Goal: Navigation & Orientation: Find specific page/section

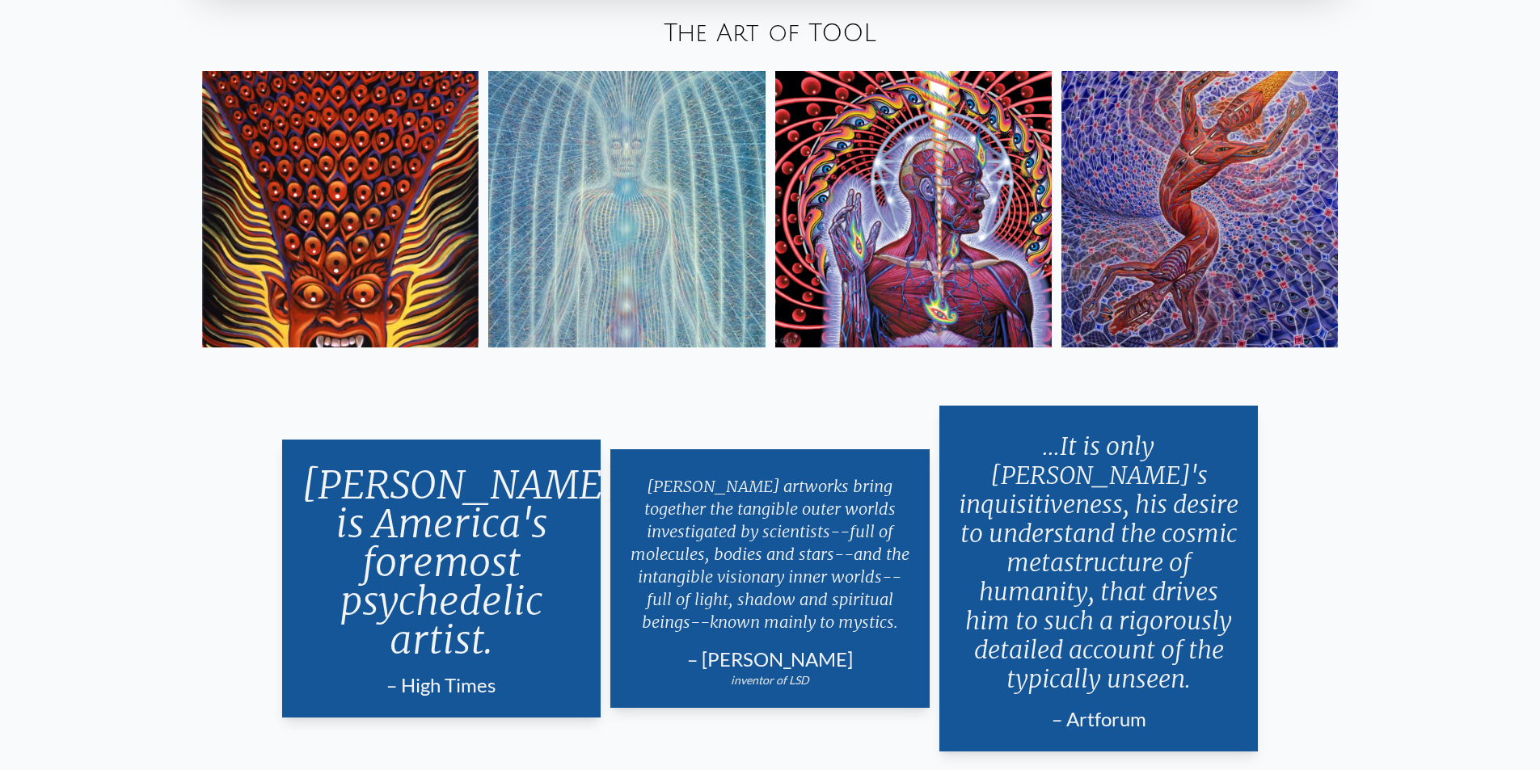
scroll to position [3363, 0]
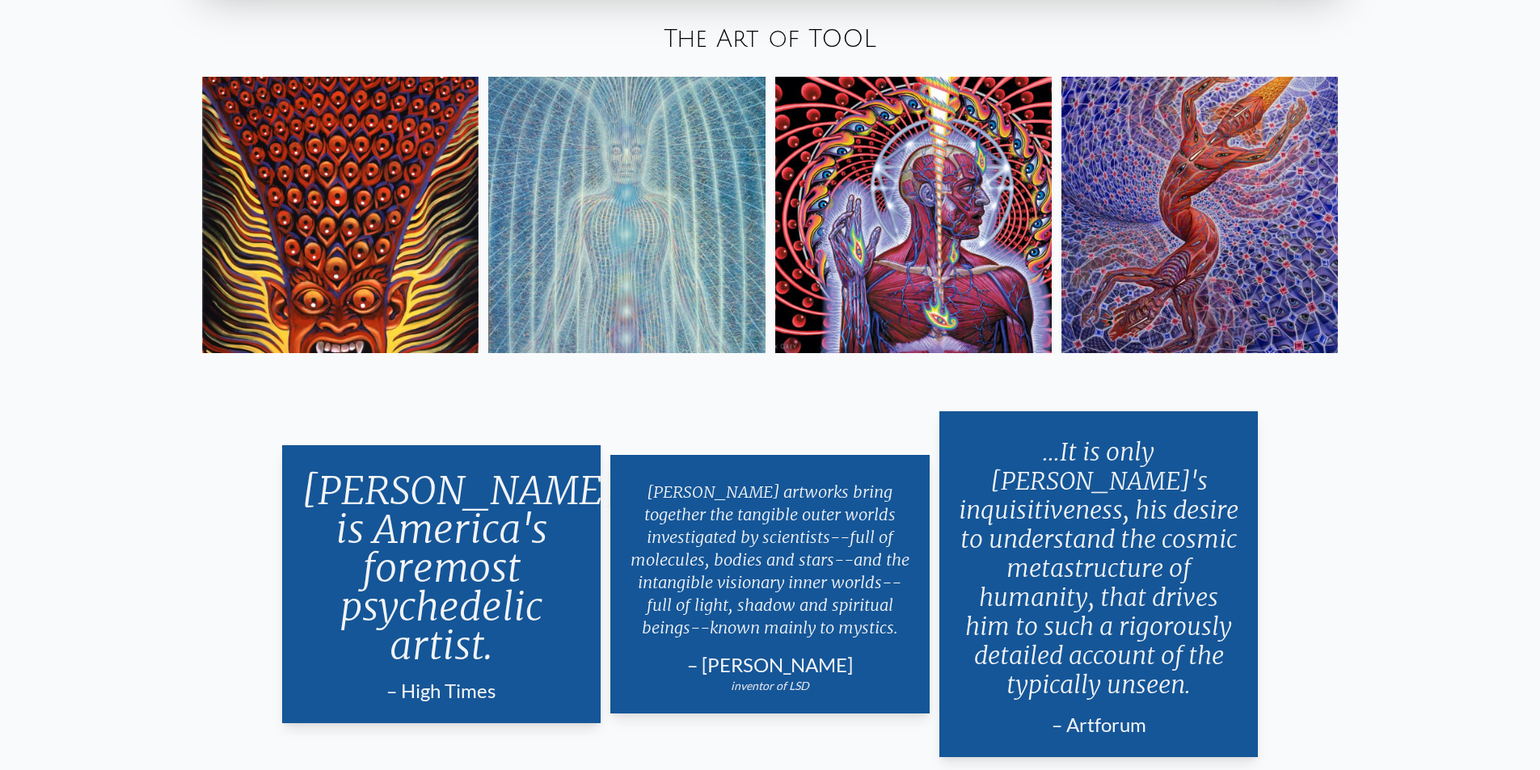
click at [327, 238] on img at bounding box center [340, 215] width 276 height 276
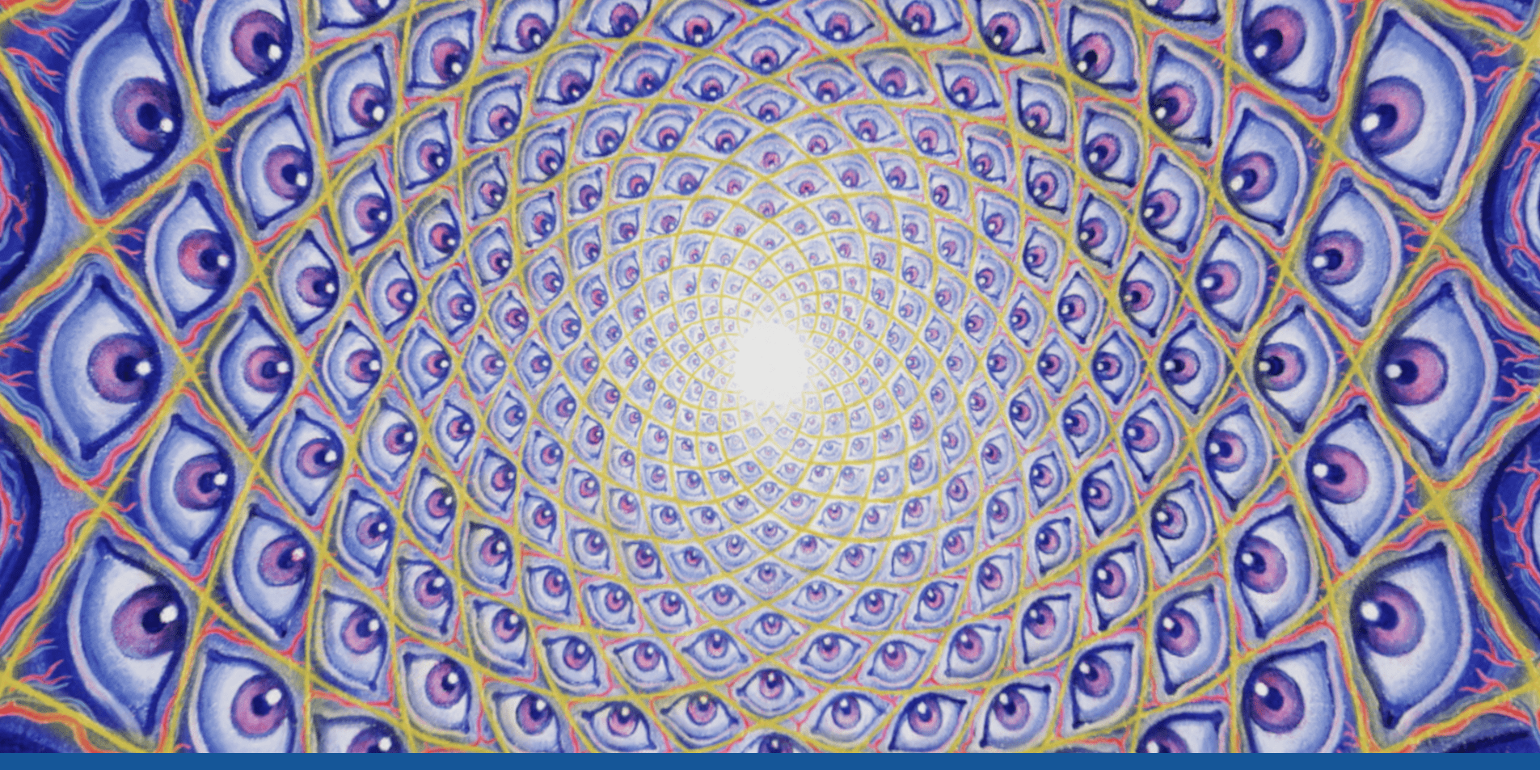
scroll to position [0, 0]
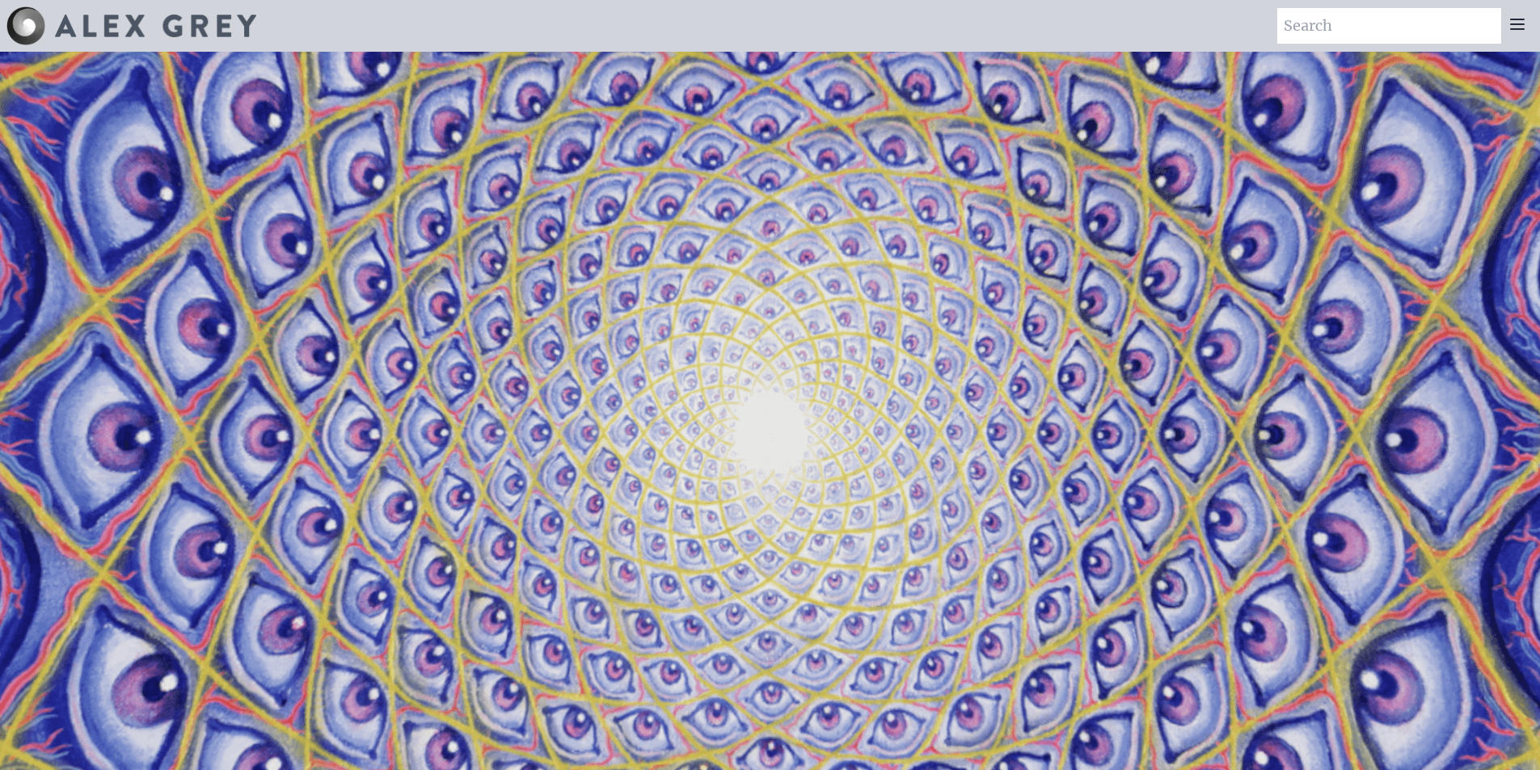
click at [1519, 23] on icon at bounding box center [1517, 24] width 13 height 10
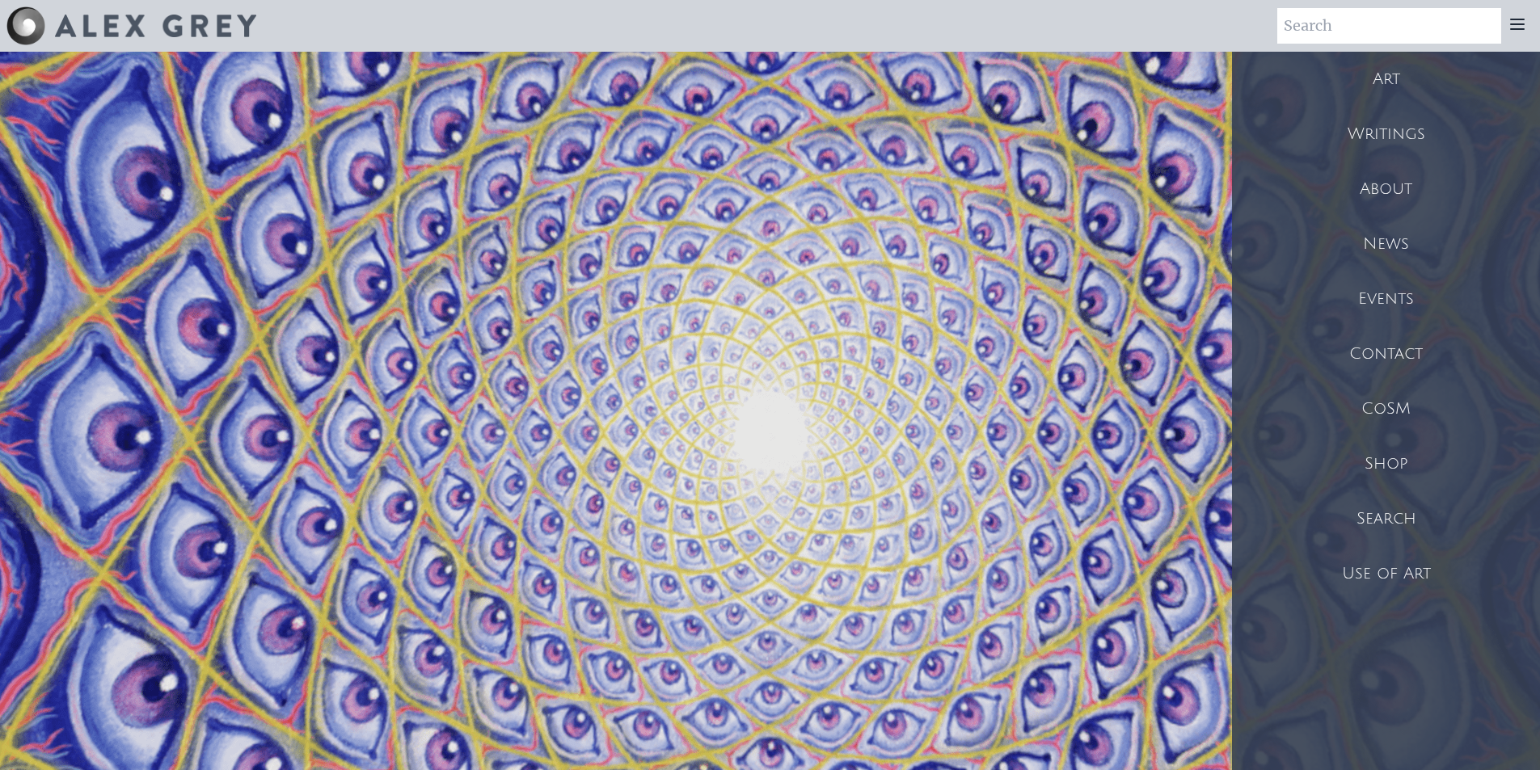
click at [1386, 71] on div "Art" at bounding box center [1386, 79] width 308 height 55
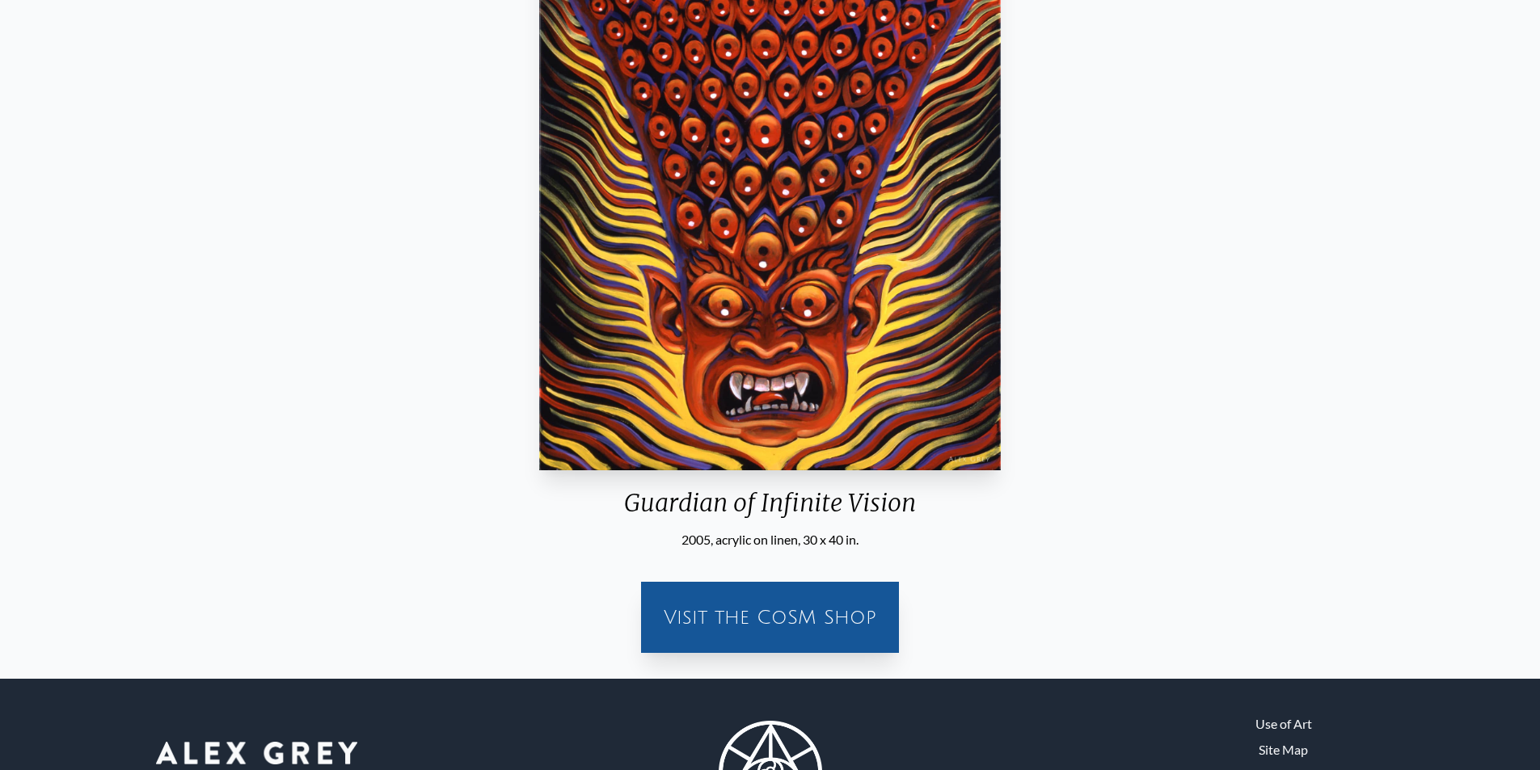
scroll to position [323, 0]
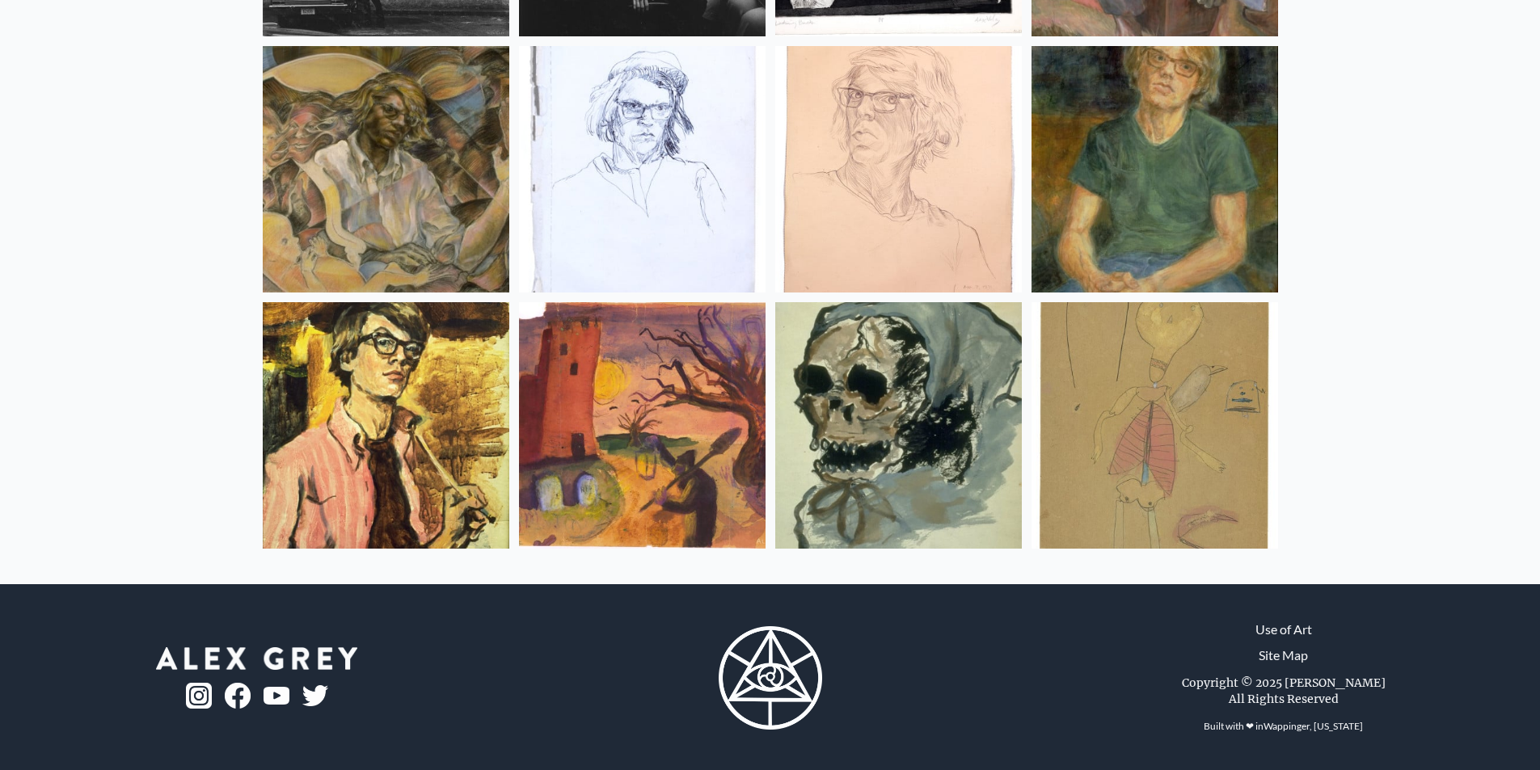
scroll to position [21407, 0]
